Goal: Task Accomplishment & Management: Manage account settings

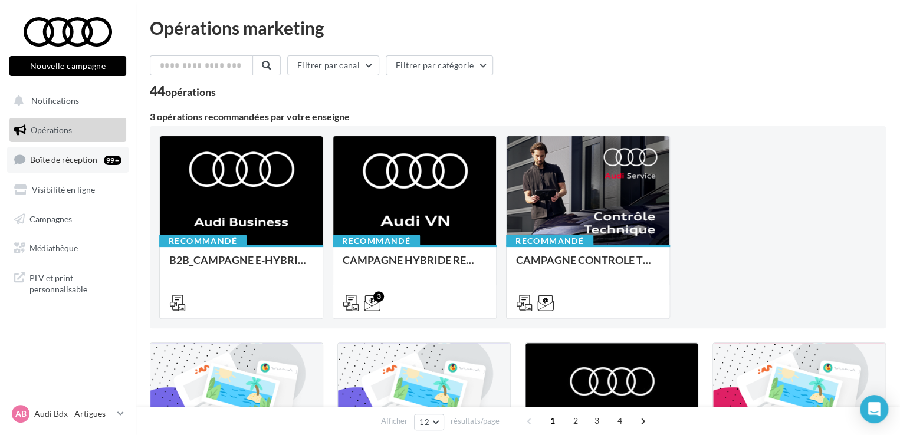
click at [104, 166] on div "99+" at bounding box center [113, 160] width 18 height 12
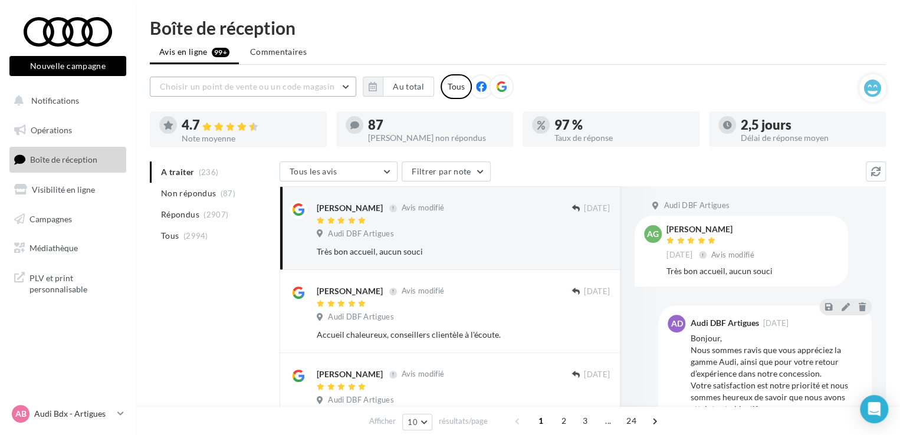
click at [274, 78] on button "Choisir un point de vente ou un code magasin" at bounding box center [253, 87] width 206 height 20
click at [256, 120] on button "08330 - Audi DBF Artigues" at bounding box center [253, 116] width 206 height 31
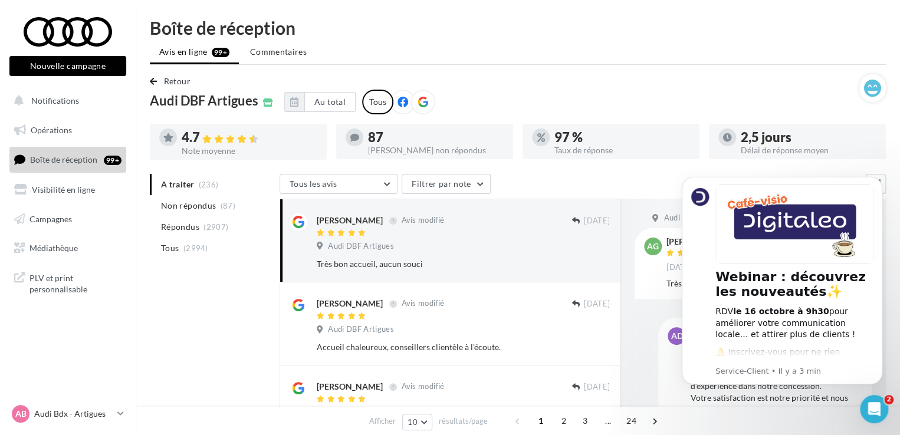
click at [420, 103] on icon at bounding box center [422, 102] width 11 height 11
click at [879, 177] on icon "Dismiss notification" at bounding box center [879, 180] width 6 height 6
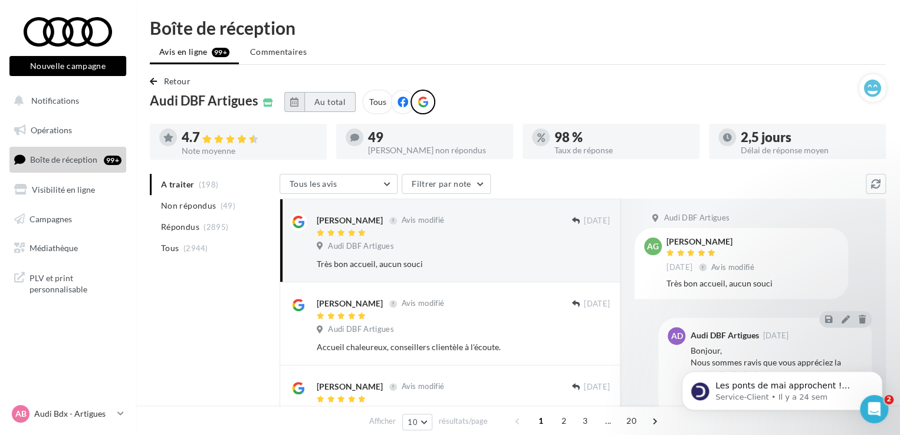
click at [321, 98] on button "Au total" at bounding box center [329, 102] width 51 height 20
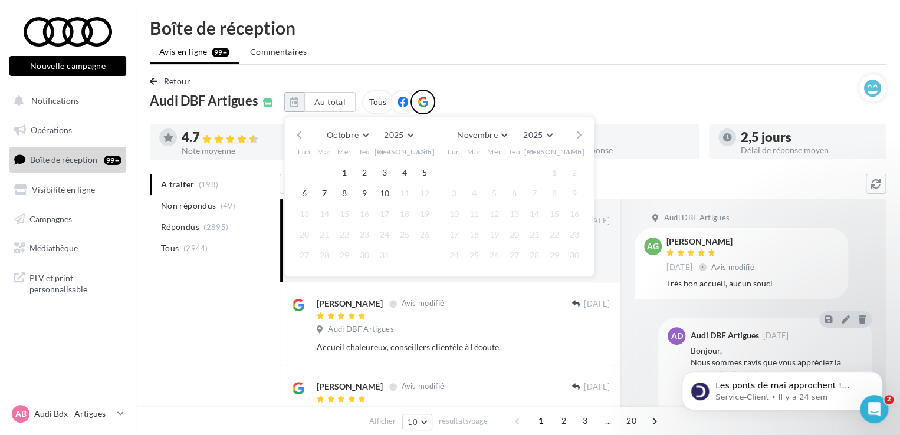
click at [300, 133] on button "button" at bounding box center [299, 135] width 10 height 17
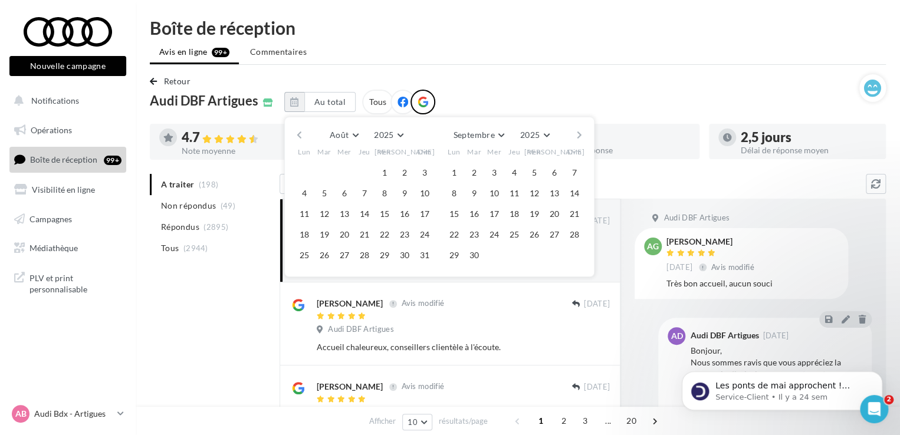
click at [300, 133] on button "button" at bounding box center [299, 135] width 10 height 17
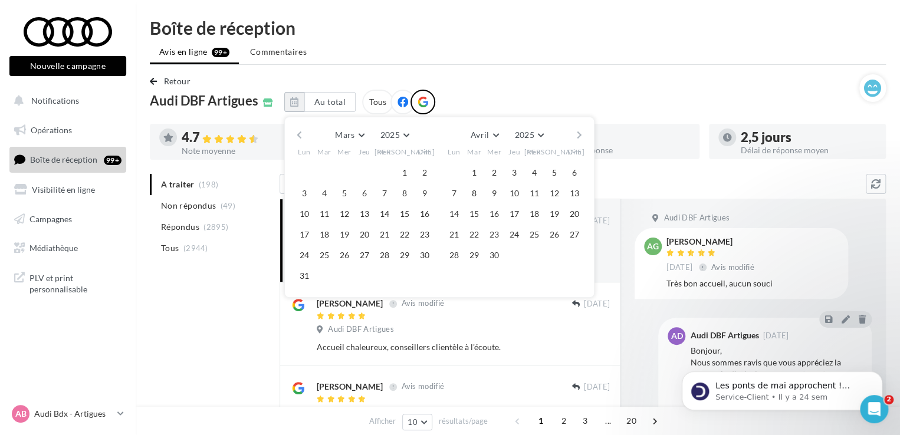
click at [300, 133] on button "button" at bounding box center [299, 135] width 10 height 17
click at [337, 175] on button "1" at bounding box center [345, 173] width 18 height 18
click at [576, 133] on button "button" at bounding box center [579, 135] width 10 height 17
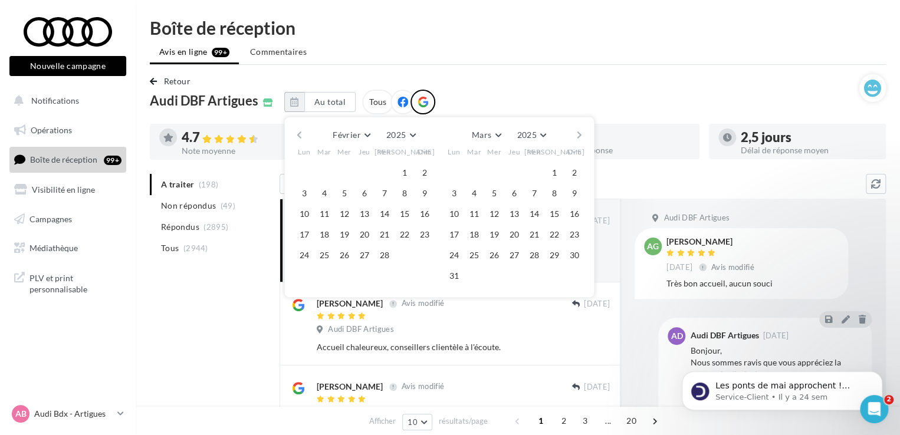
click at [576, 133] on button "button" at bounding box center [579, 135] width 10 height 17
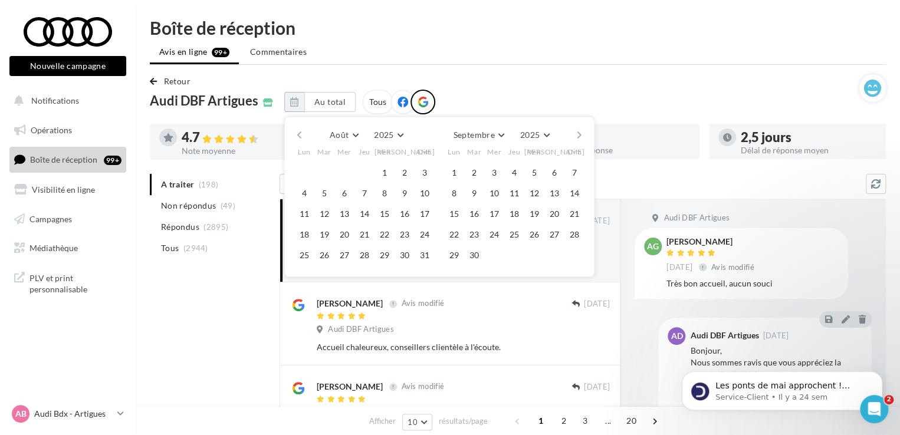
click at [576, 133] on button "button" at bounding box center [579, 135] width 10 height 17
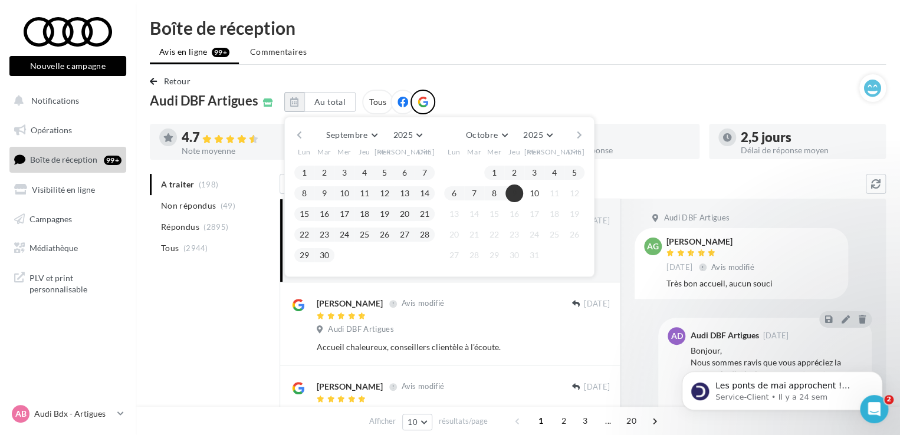
click at [494, 192] on button "8" at bounding box center [494, 194] width 18 height 18
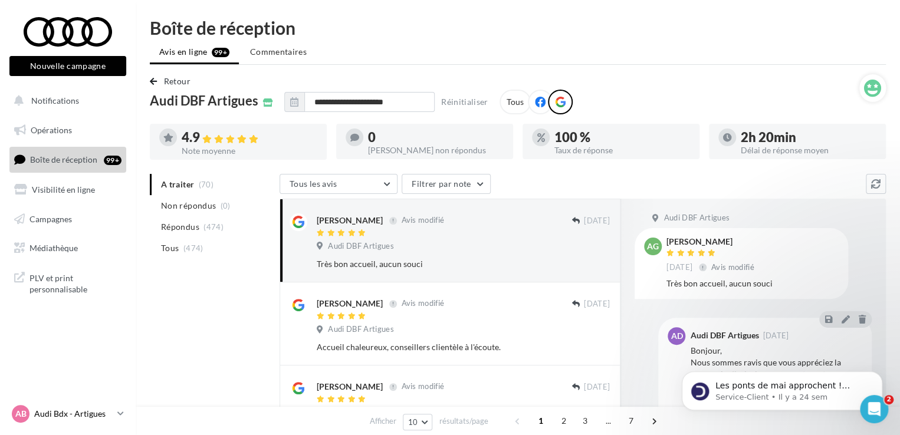
click at [61, 418] on p "Audi Bdx - Artigues" at bounding box center [73, 414] width 78 height 12
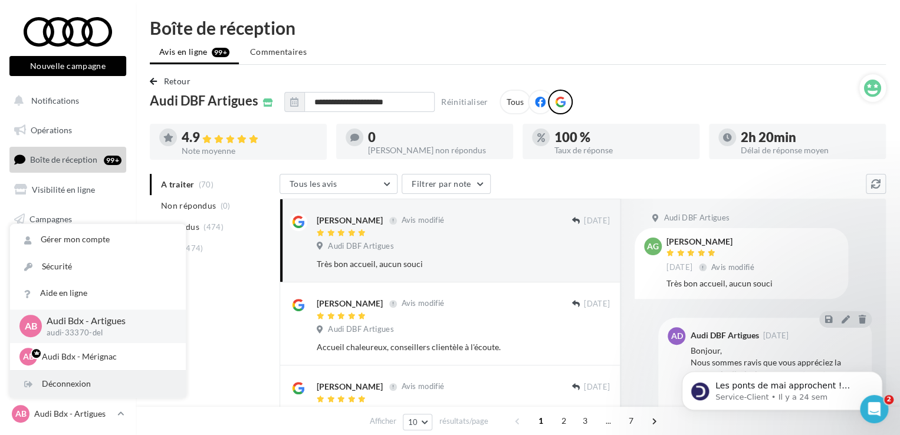
click at [74, 390] on div "Déconnexion" at bounding box center [98, 384] width 176 height 27
